Goal: Navigation & Orientation: Find specific page/section

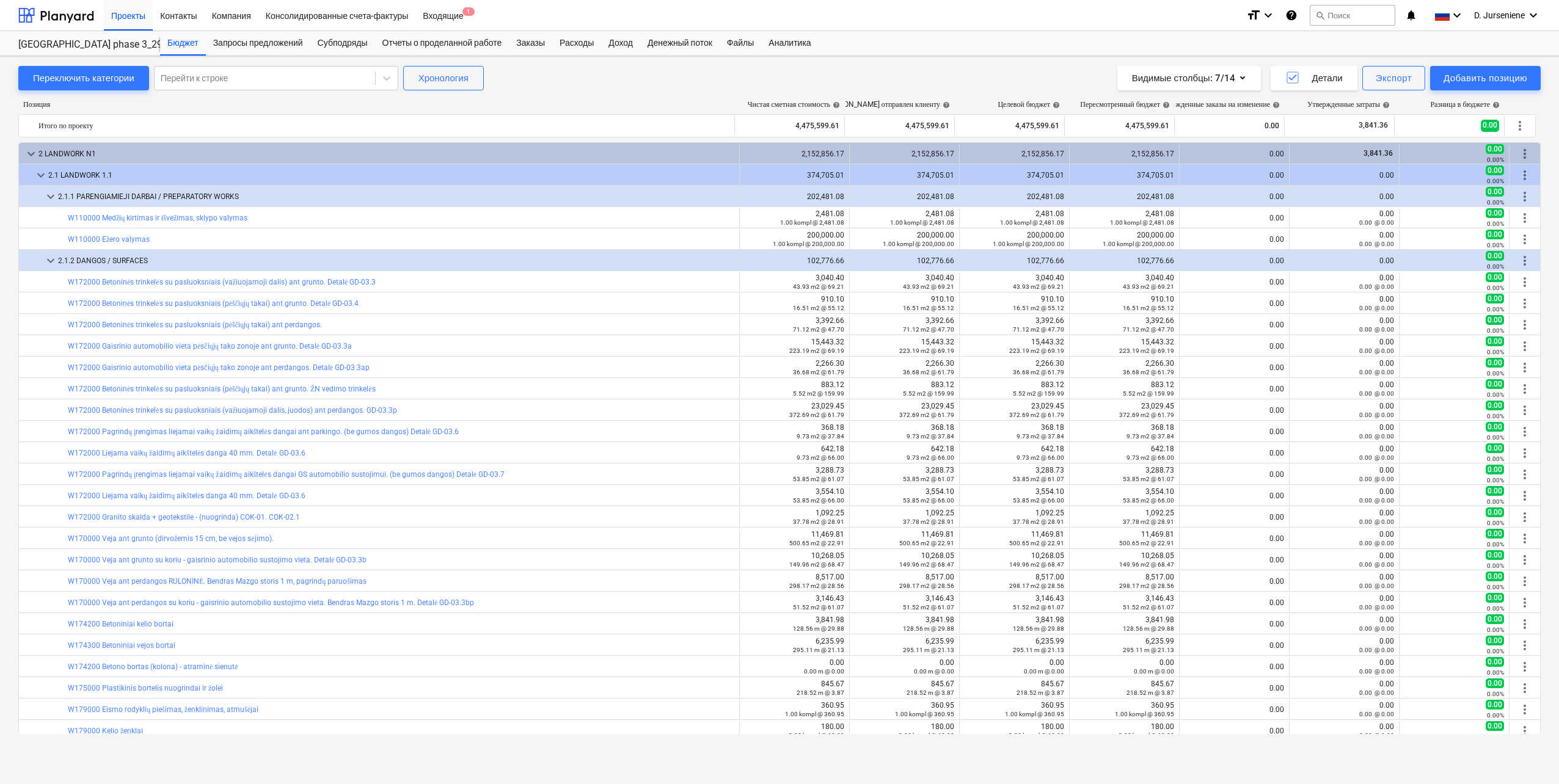
click at [1458, 16] on icon "keyboard_arrow_down" at bounding box center [1457, 15] width 14 height 14
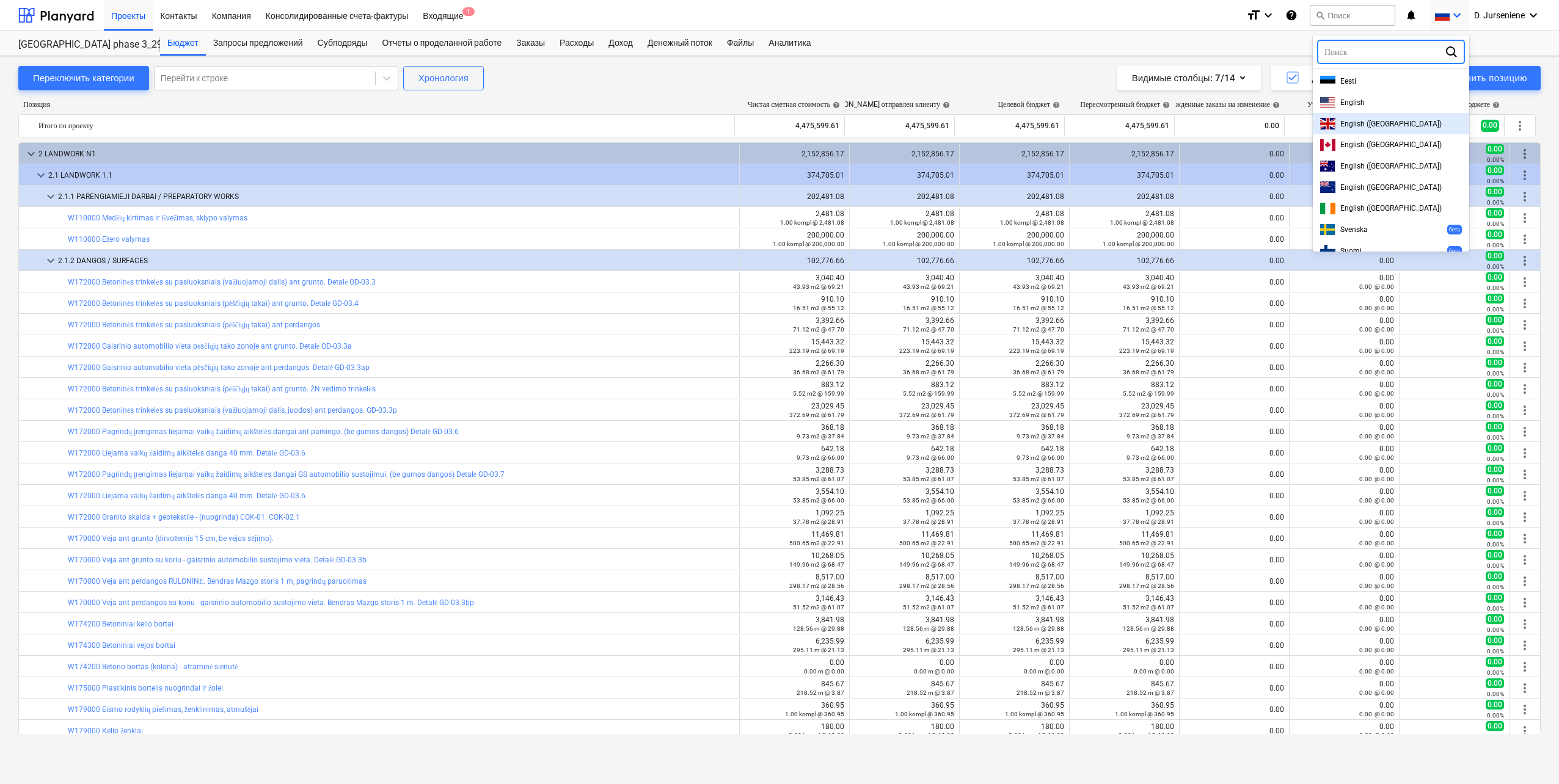
click at [1366, 125] on span "English ([GEOGRAPHIC_DATA])" at bounding box center [1391, 124] width 101 height 8
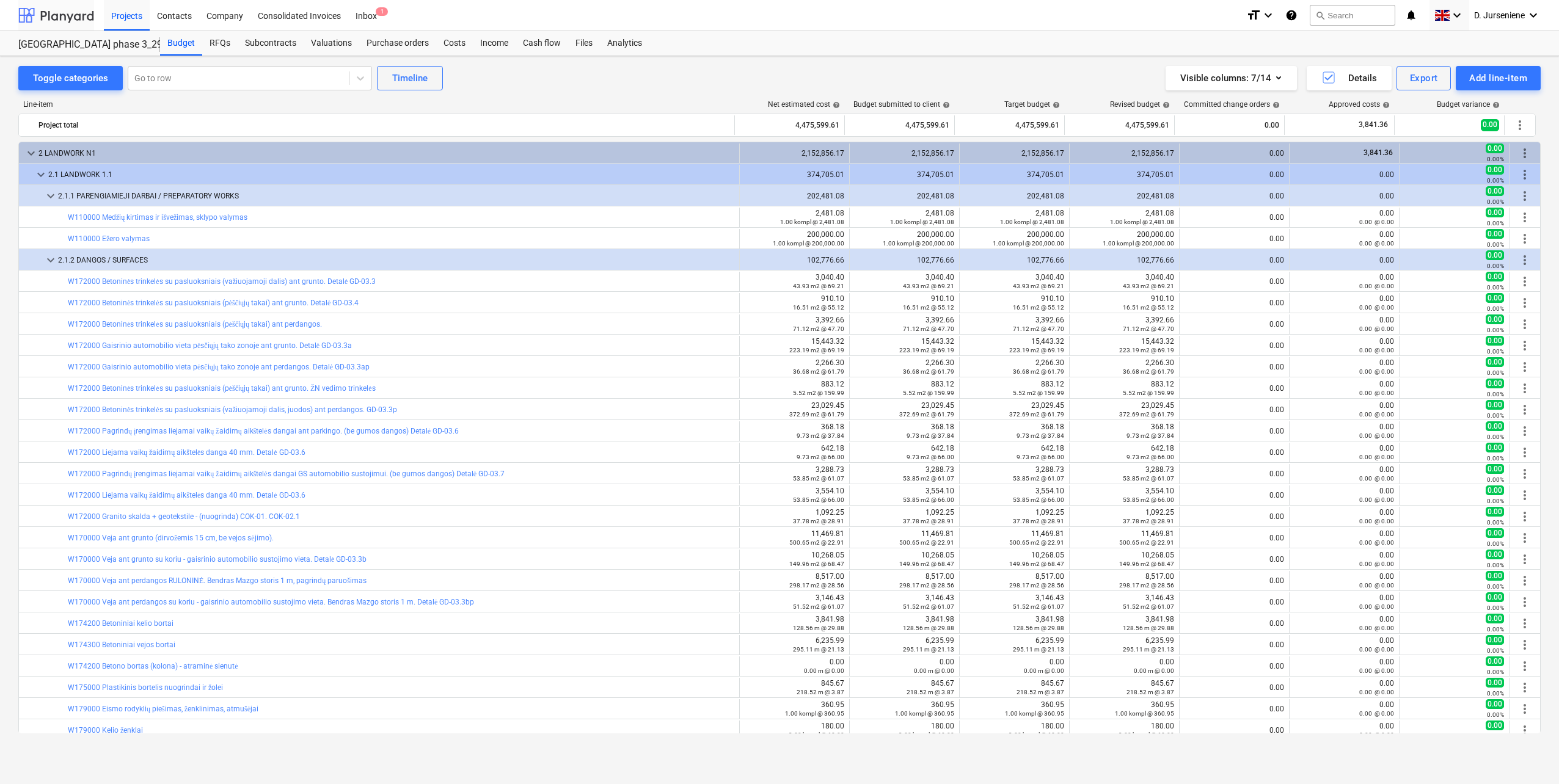
click at [40, 16] on div at bounding box center [56, 15] width 76 height 31
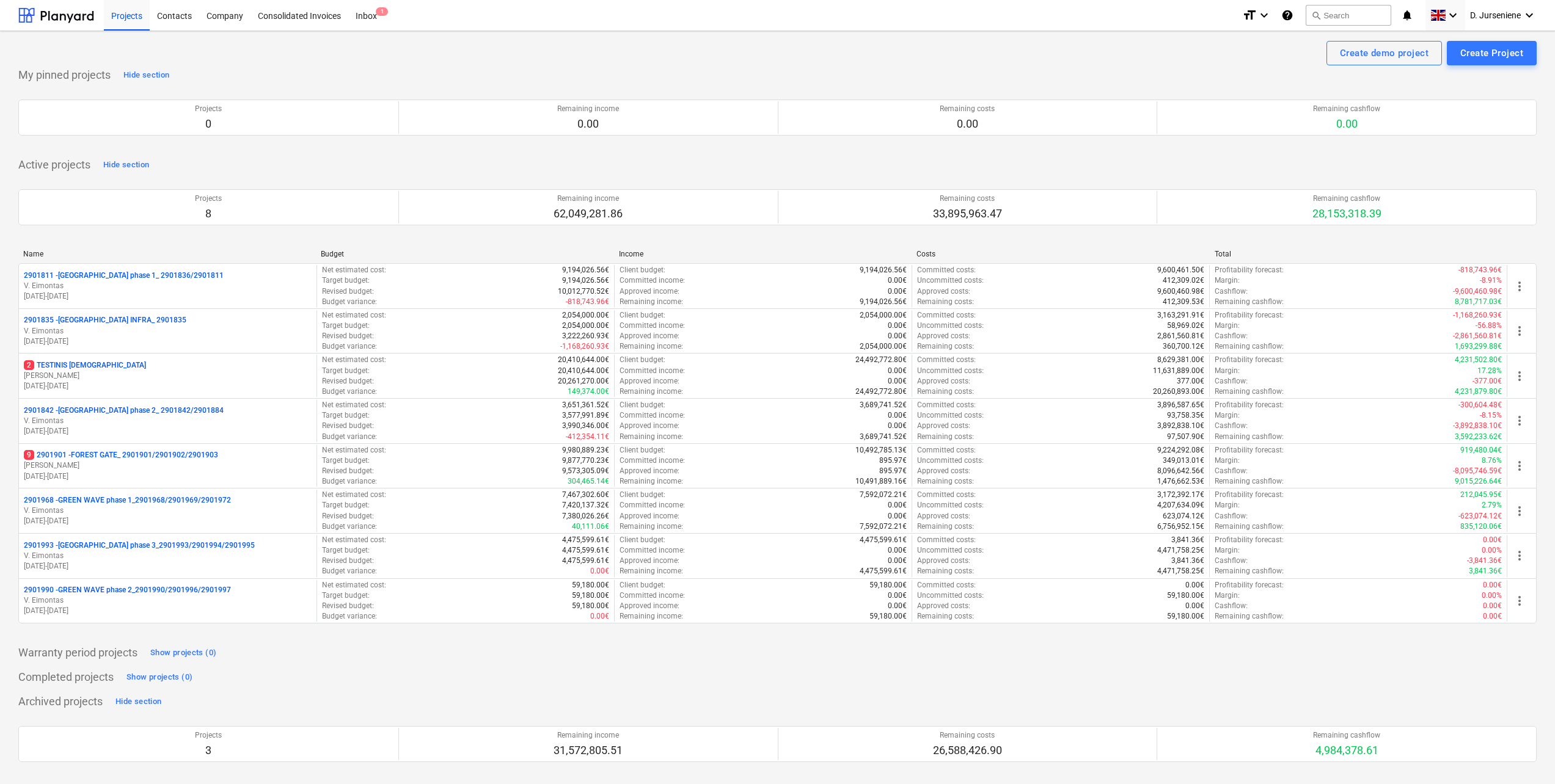
drag, startPoint x: 1051, startPoint y: 57, endPoint x: 1273, endPoint y: 19, distance: 225.2
click at [1051, 57] on div "Create demo project Create Project" at bounding box center [778, 53] width 1519 height 25
click at [778, 689] on div "My pinned projects Hide section Projects 0 Remaining income 0.00 Remaining cost…" at bounding box center [778, 507] width 1519 height 885
click at [780, 760] on div "Planyard app has been updated. Click here to get the newest version." at bounding box center [772, 761] width 295 height 12
click at [813, 247] on div "Name Budget Income Costs Total 2901811 - LAKE TOWN phase 1_ 2901836/2901811 V. …" at bounding box center [778, 439] width 1519 height 398
